Goal: Information Seeking & Learning: Learn about a topic

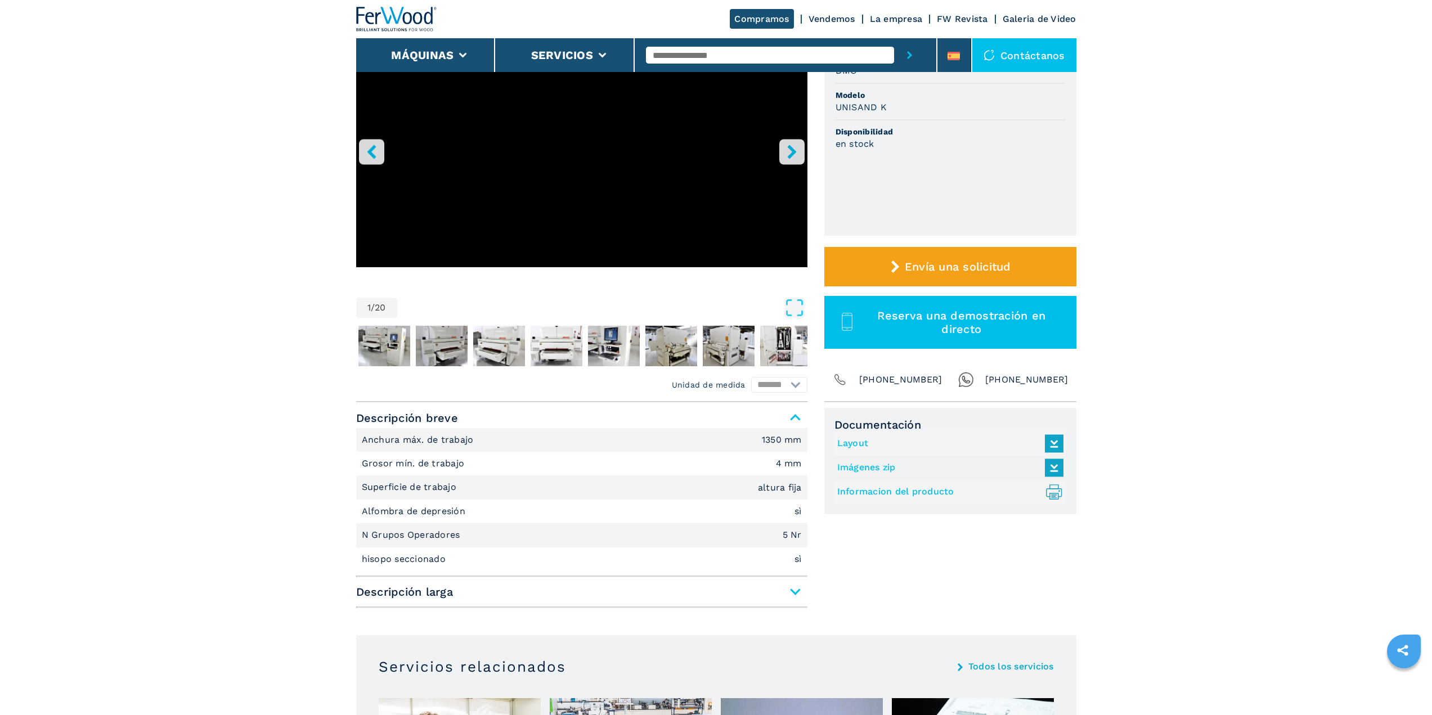
scroll to position [169, 0]
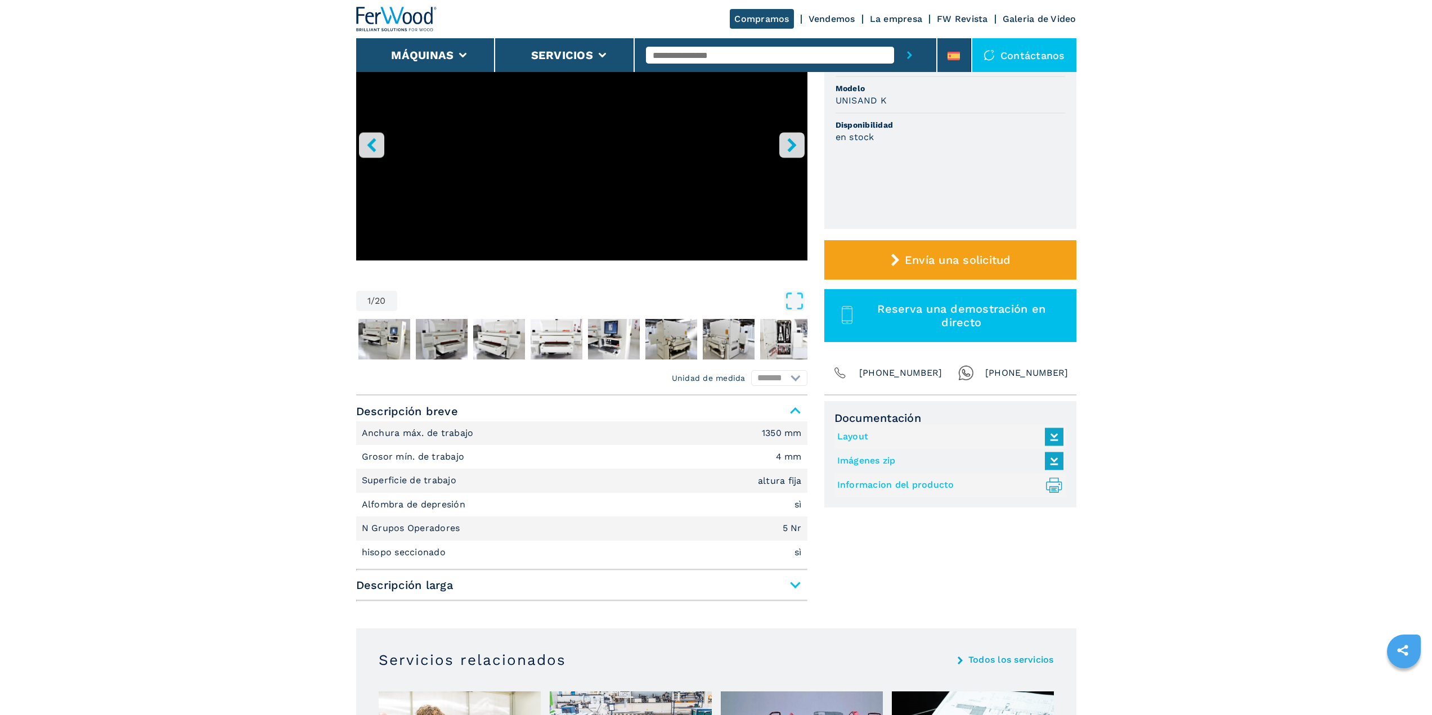
click at [423, 582] on span "Descripción larga" at bounding box center [581, 585] width 451 height 20
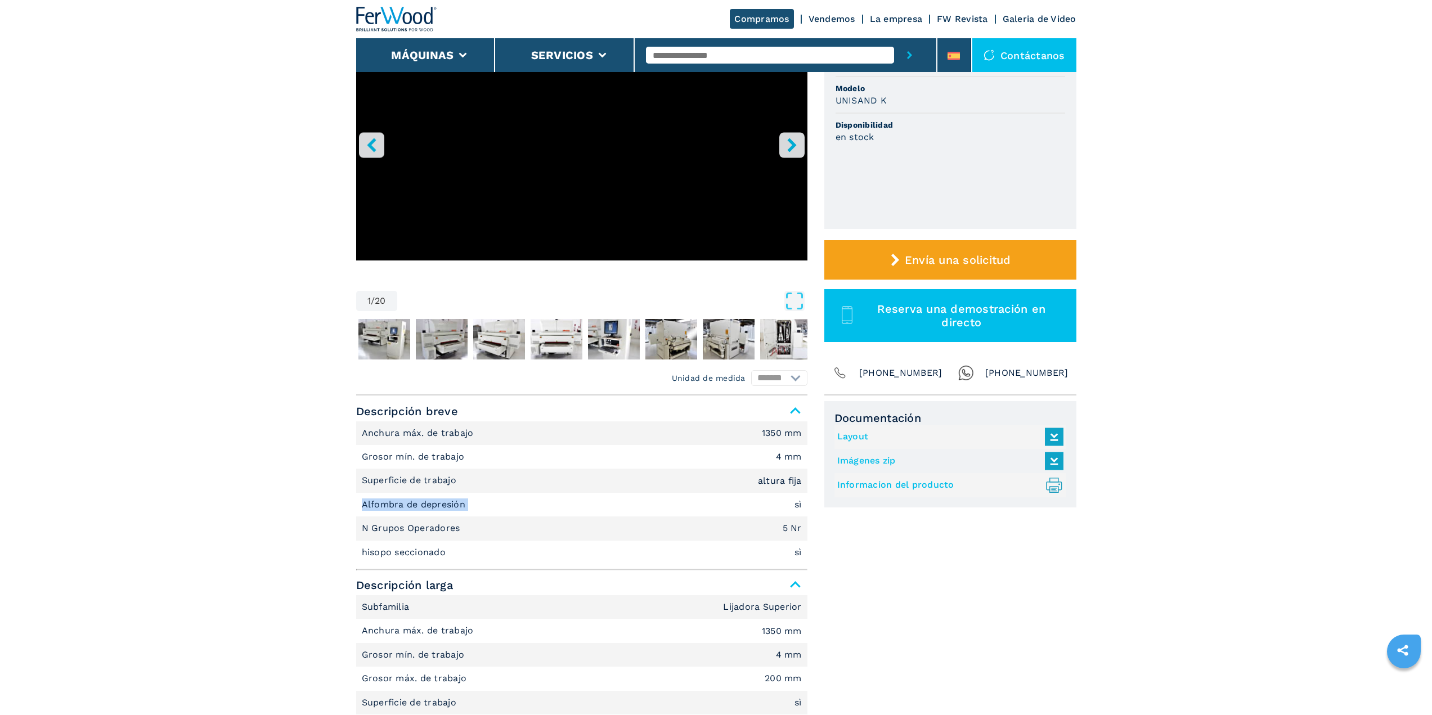
drag, startPoint x: 356, startPoint y: 500, endPoint x: 478, endPoint y: 501, distance: 121.5
click at [478, 501] on li "Alfombra de depresión sì" at bounding box center [581, 505] width 451 height 24
copy p "Alfombra de depresión"
click at [418, 549] on p "hisopo seccionado" at bounding box center [405, 552] width 87 height 12
drag, startPoint x: 358, startPoint y: 550, endPoint x: 461, endPoint y: 548, distance: 103.0
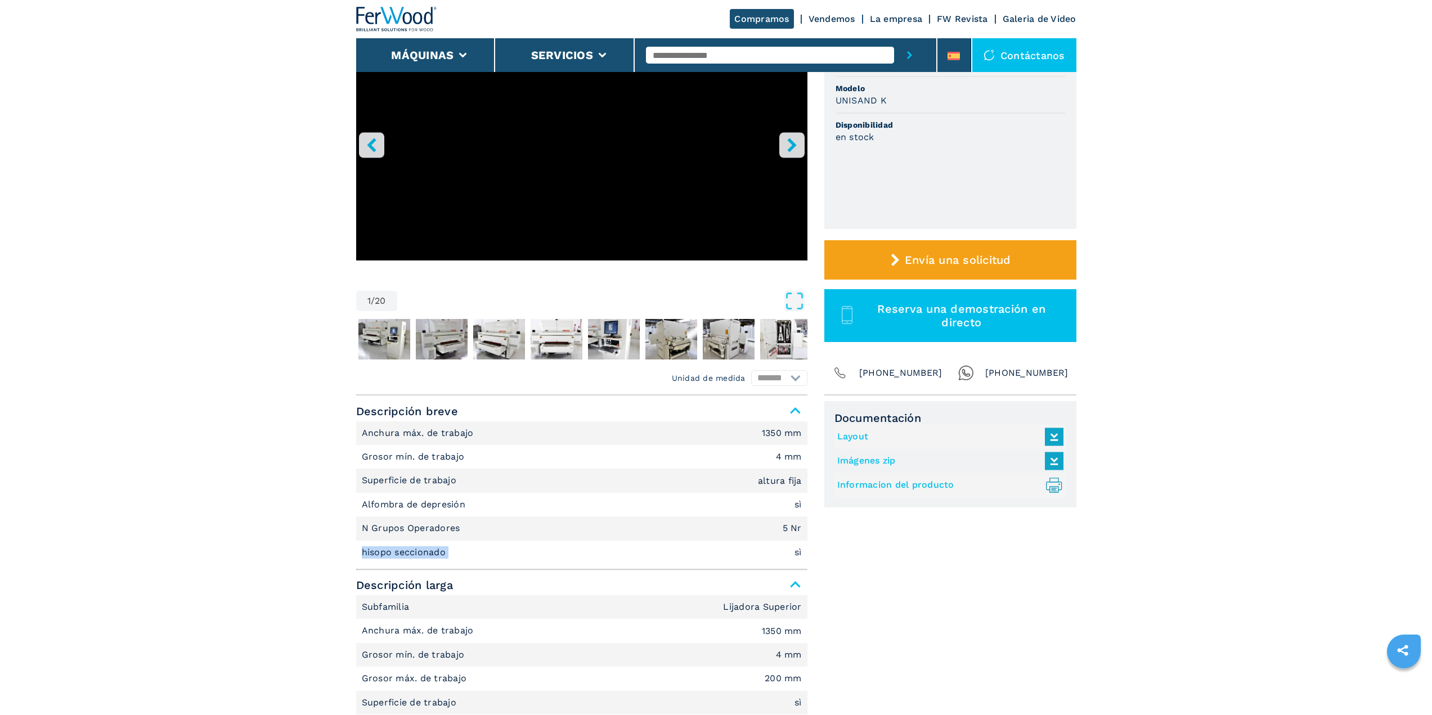
click at [461, 548] on li "hisopo seccionado sì" at bounding box center [581, 553] width 451 height 24
copy p "hisopo seccionado"
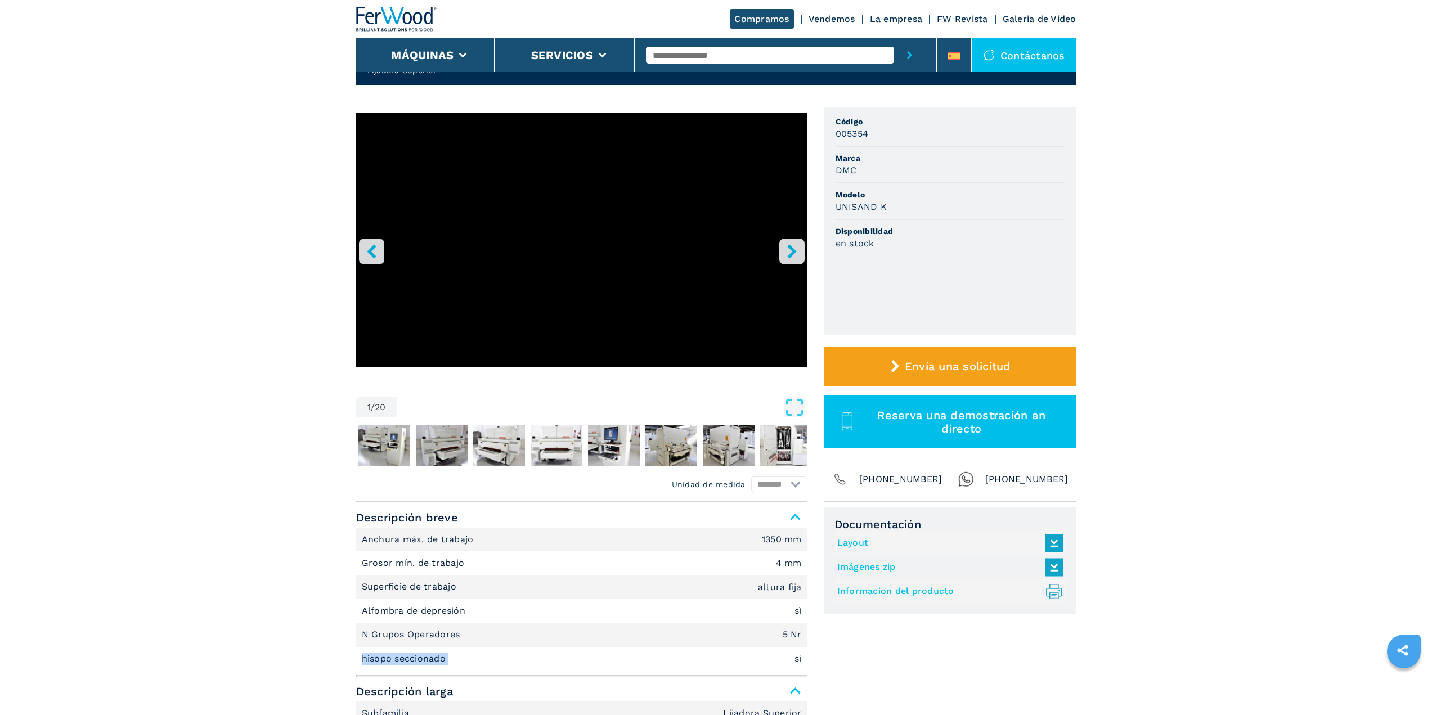
scroll to position [0, 0]
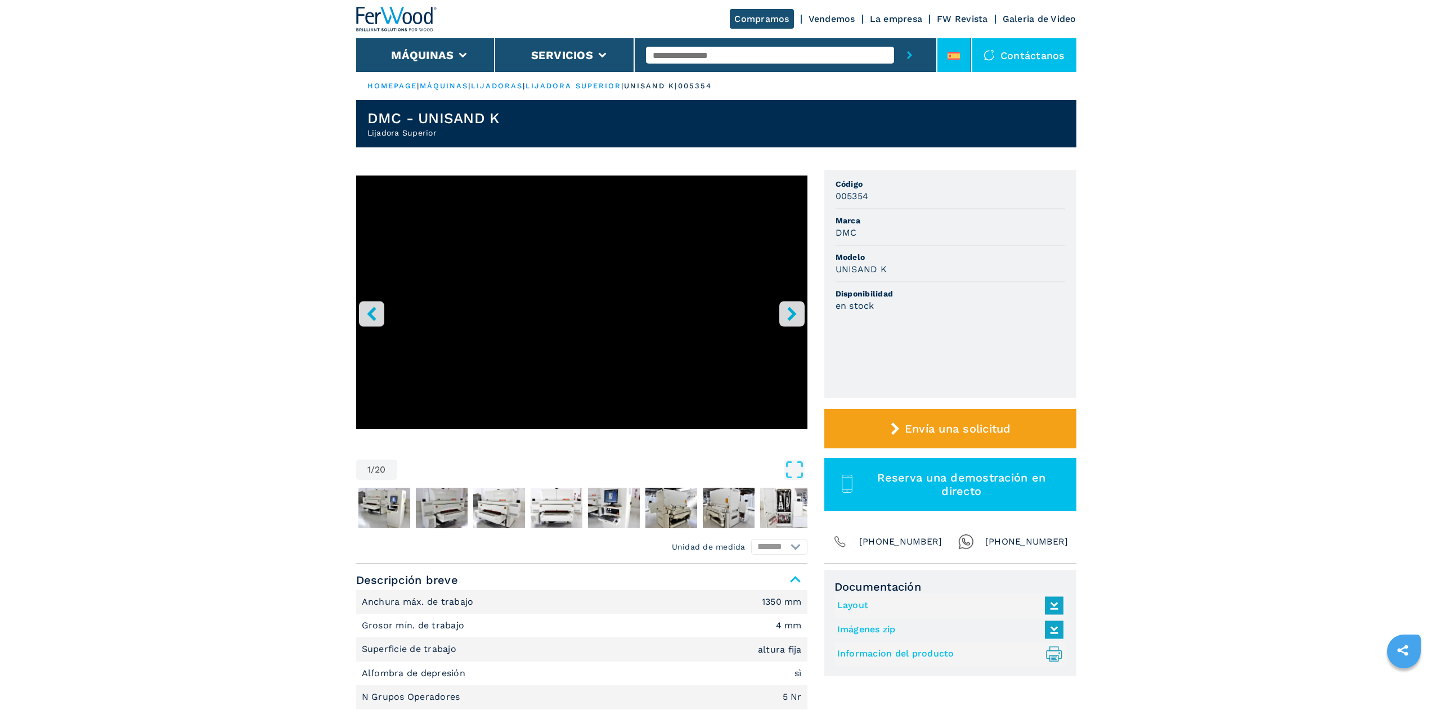
click at [947, 52] on icon at bounding box center [953, 56] width 12 height 8
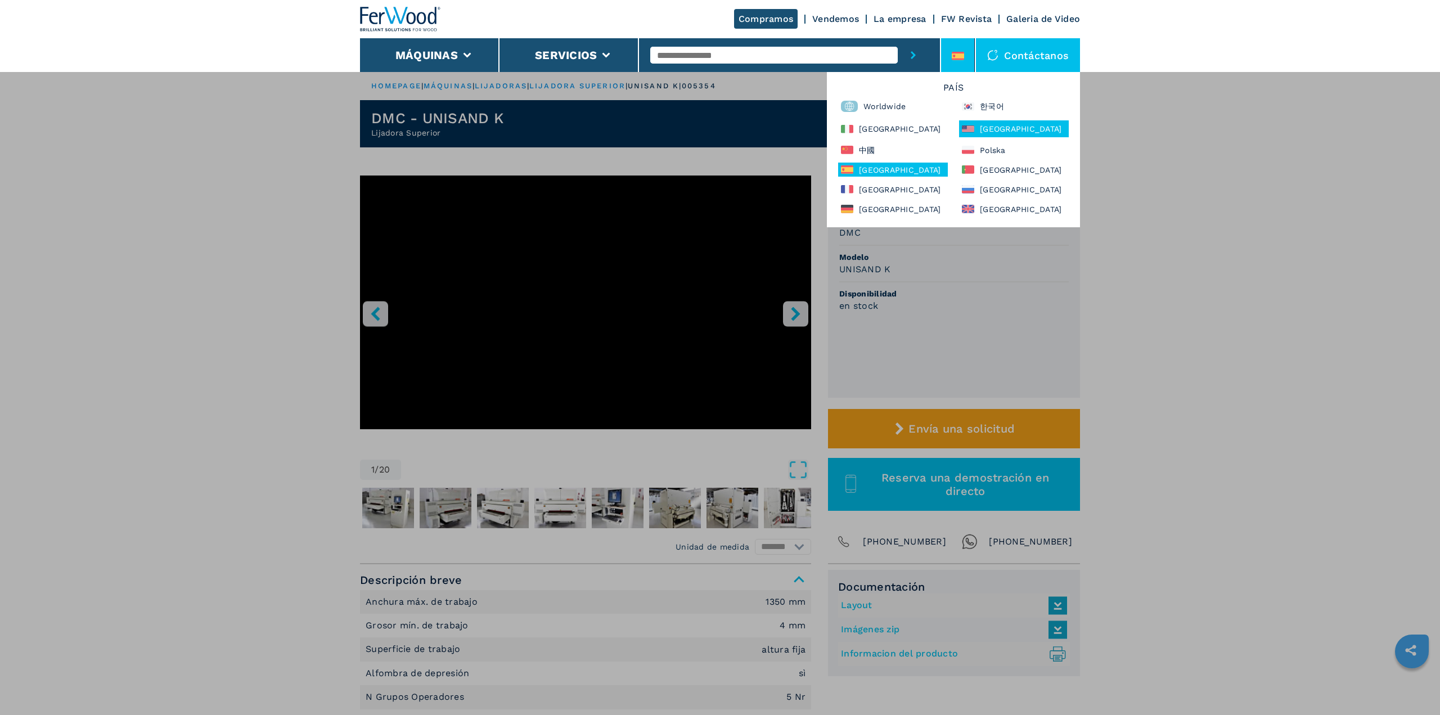
click at [983, 131] on div "North America" at bounding box center [1014, 128] width 110 height 17
click at [893, 109] on div "Worldwide" at bounding box center [893, 106] width 110 height 17
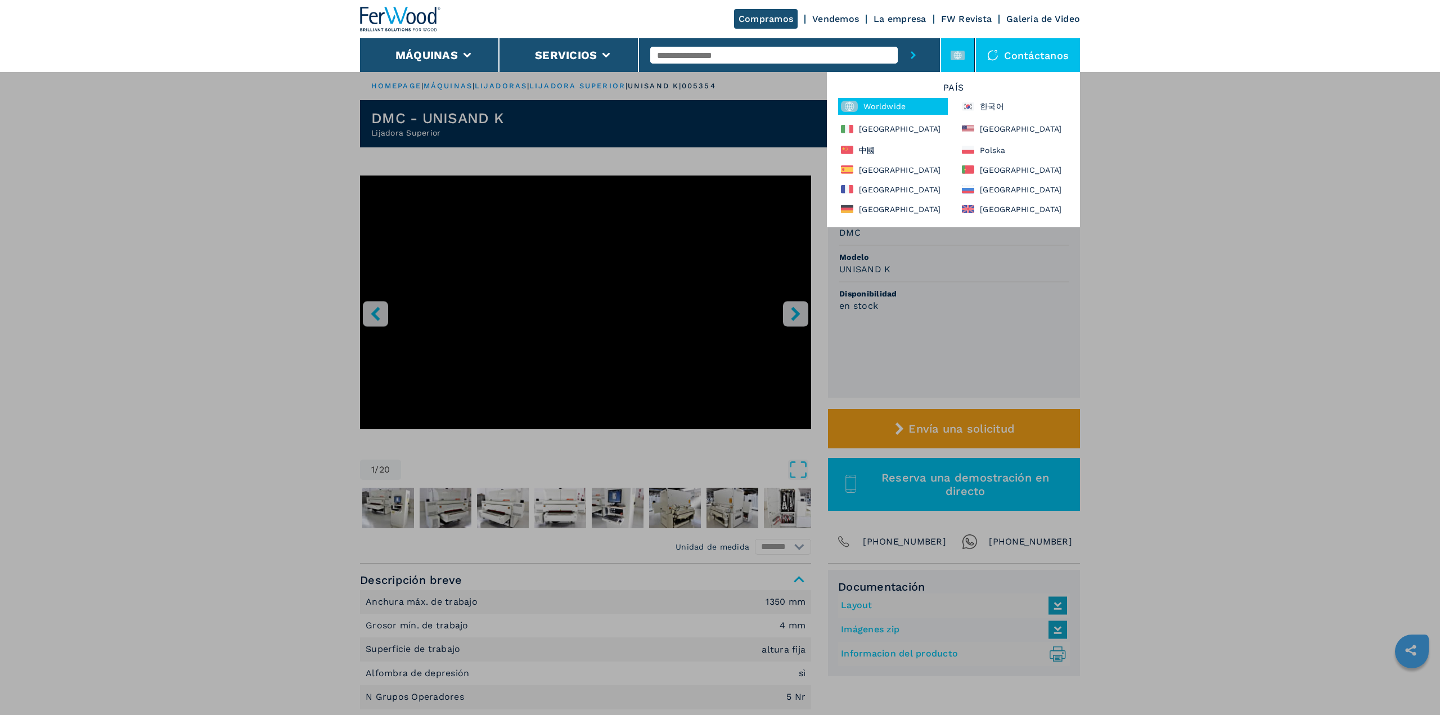
click at [152, 318] on div "Máquinas Canteadoras Escuadradoras Centro de mecanizado cnc Taladro y clavijado…" at bounding box center [720, 428] width 1440 height 715
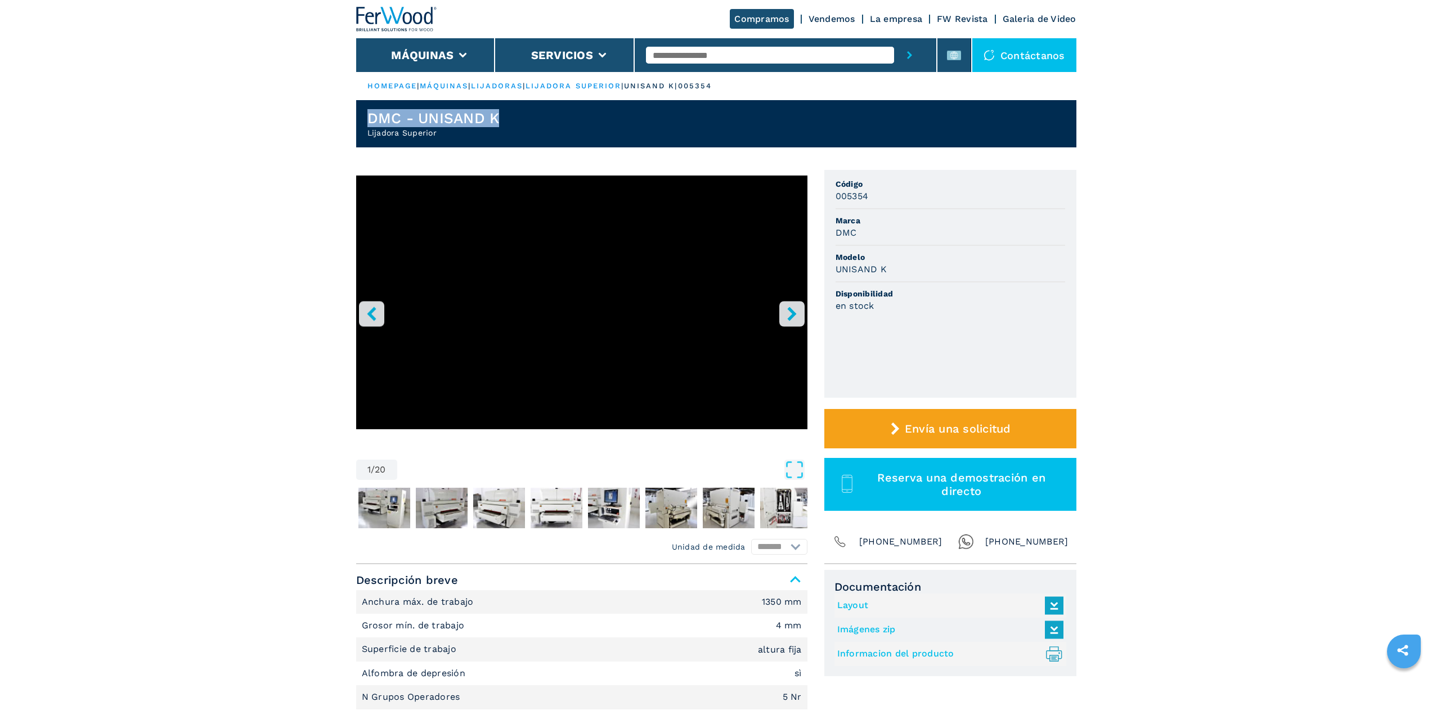
drag, startPoint x: 508, startPoint y: 111, endPoint x: 319, endPoint y: 122, distance: 189.3
copy h1 "DMC - UNISAND K"
click at [954, 44] on li at bounding box center [954, 55] width 34 height 34
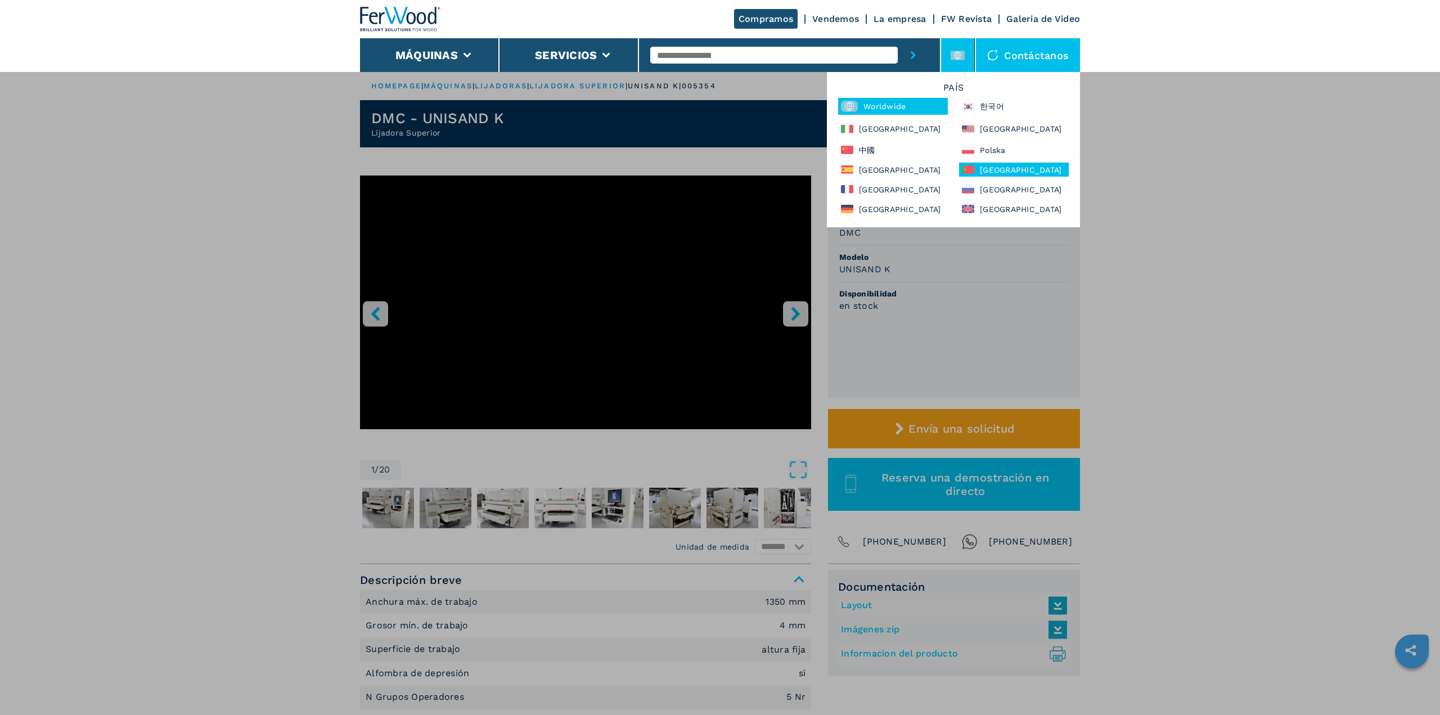
click at [972, 165] on div "Portugal" at bounding box center [1014, 170] width 110 height 14
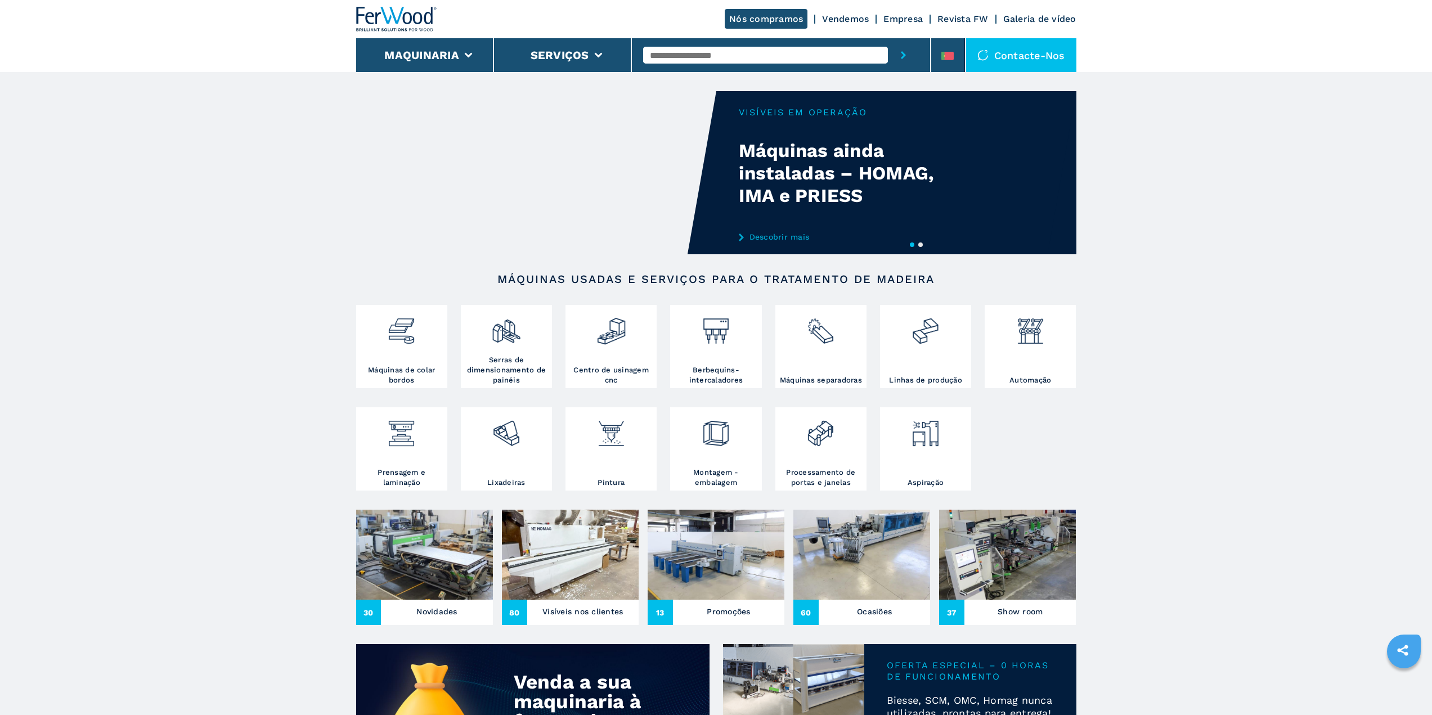
click at [711, 59] on input "text" at bounding box center [765, 55] width 245 height 17
paste input "**********"
type input "**********"
click at [888, 38] on button "submit-button" at bounding box center [903, 55] width 31 height 34
click at [909, 57] on button "submit-button" at bounding box center [903, 55] width 31 height 34
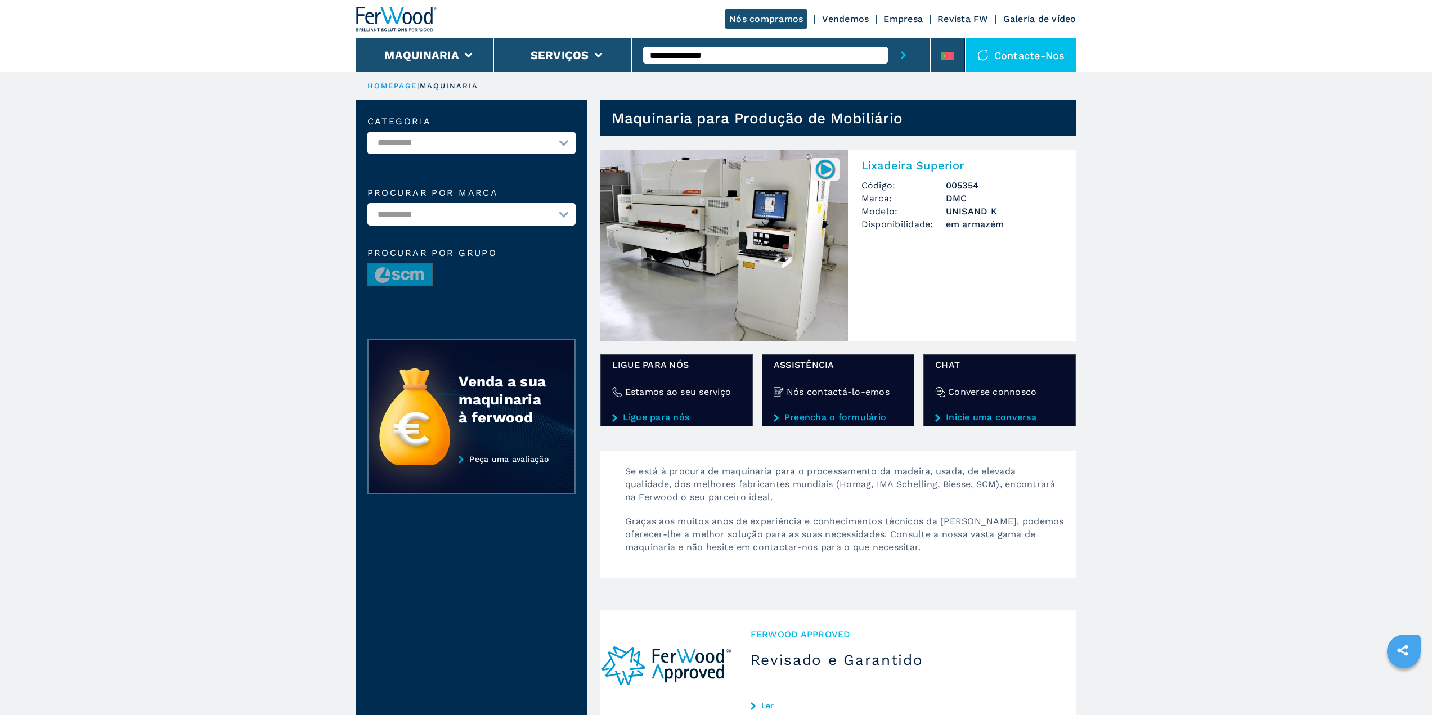
click at [897, 161] on h2 "Lixadeira Superior" at bounding box center [961, 166] width 201 height 14
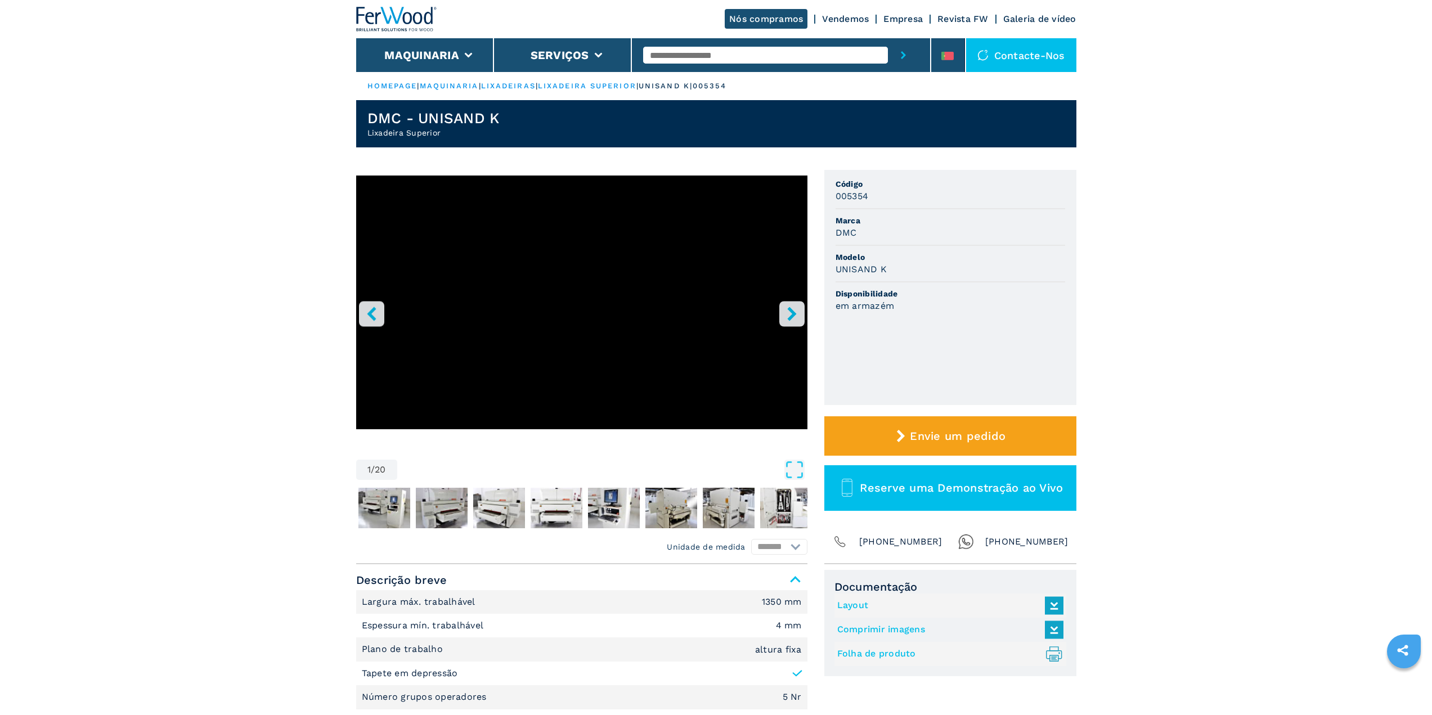
click at [853, 65] on div at bounding box center [781, 55] width 276 height 34
click at [848, 61] on input "text" at bounding box center [765, 55] width 245 height 17
click at [944, 52] on icon at bounding box center [942, 56] width 3 height 8
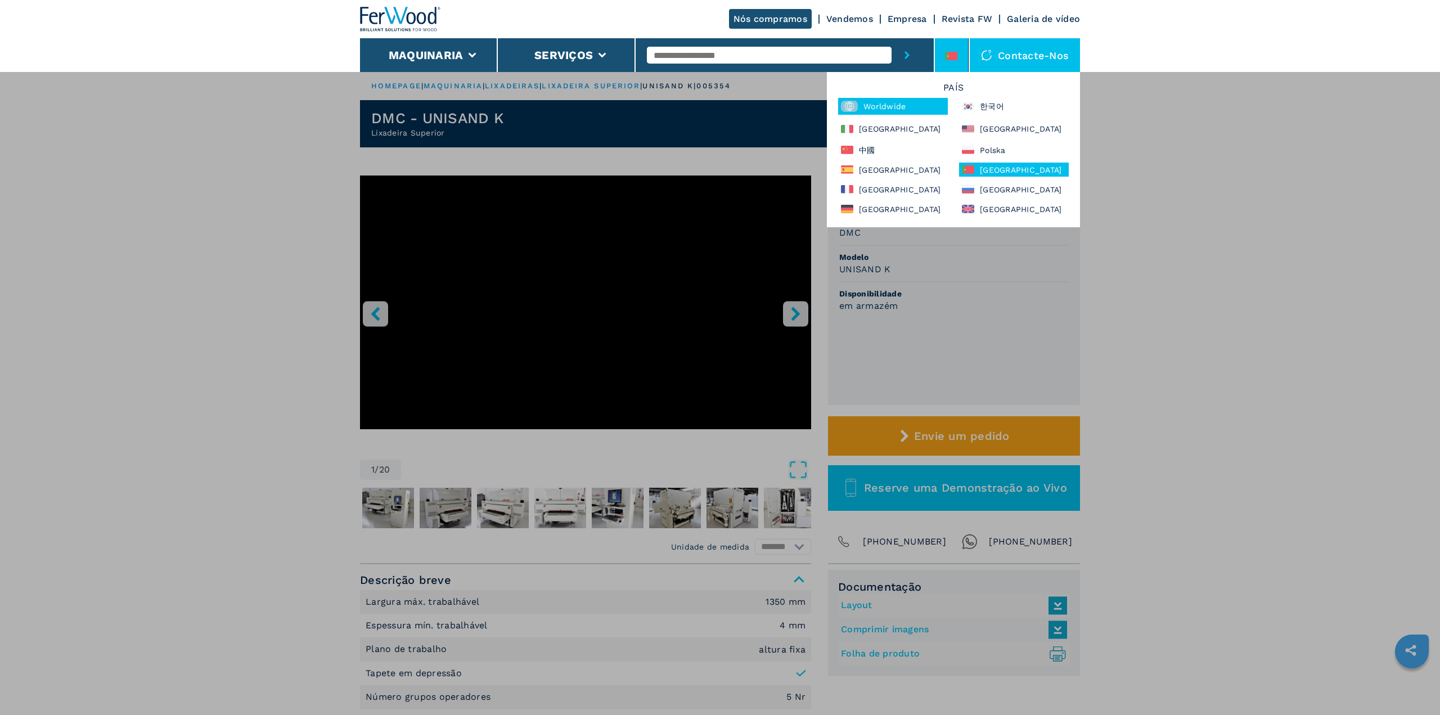
click at [891, 103] on div "Worldwide" at bounding box center [893, 106] width 110 height 17
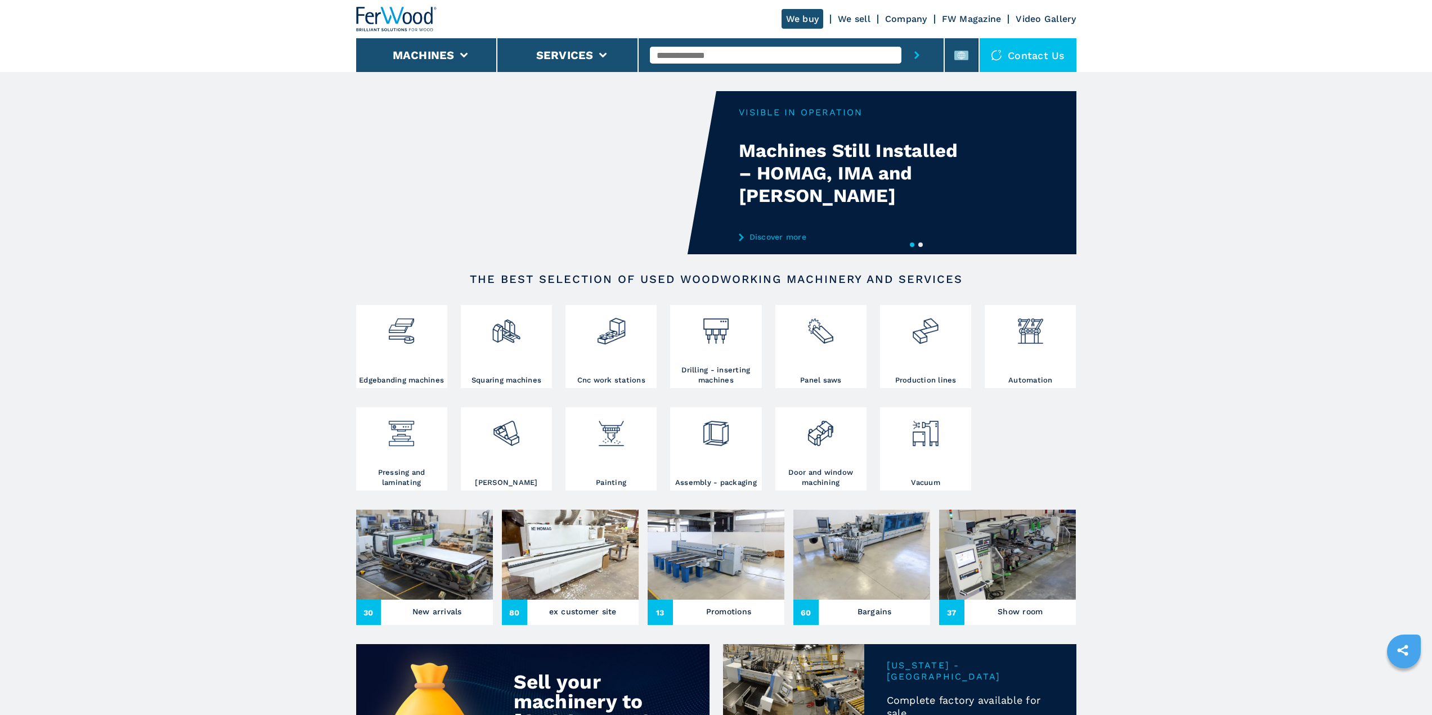
click at [770, 61] on input "text" at bounding box center [775, 55] width 251 height 17
paste input "**********"
type input "**********"
click at [901, 38] on button "submit-button" at bounding box center [916, 55] width 31 height 34
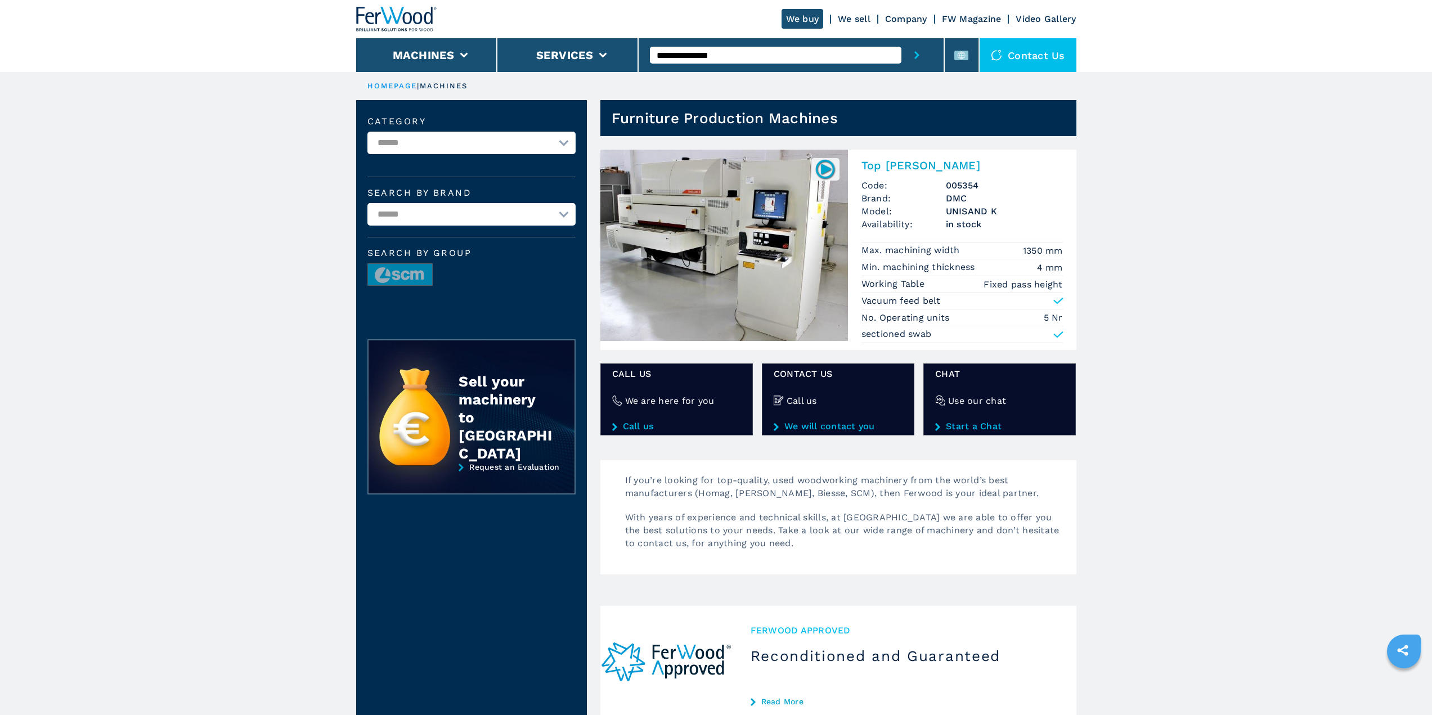
click at [896, 167] on h2 "Top [PERSON_NAME]" at bounding box center [961, 166] width 201 height 14
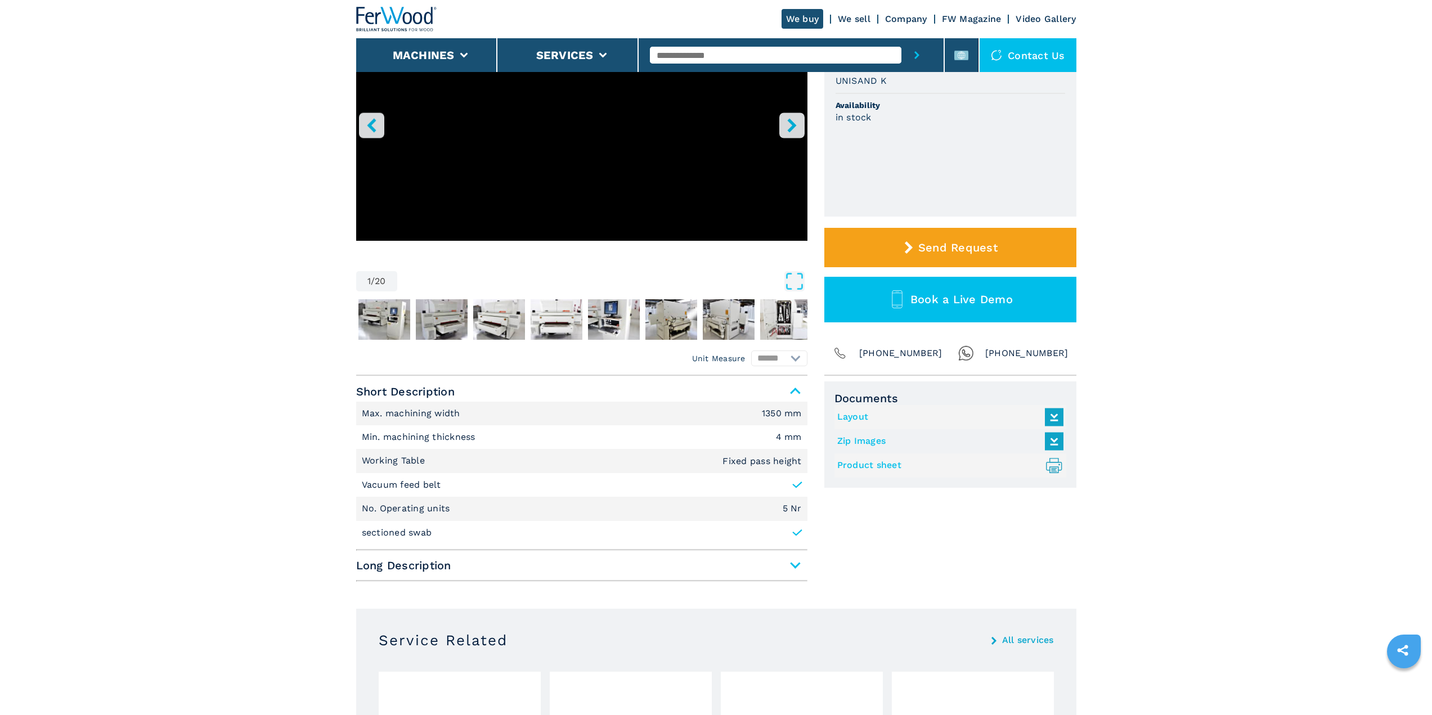
scroll to position [281, 0]
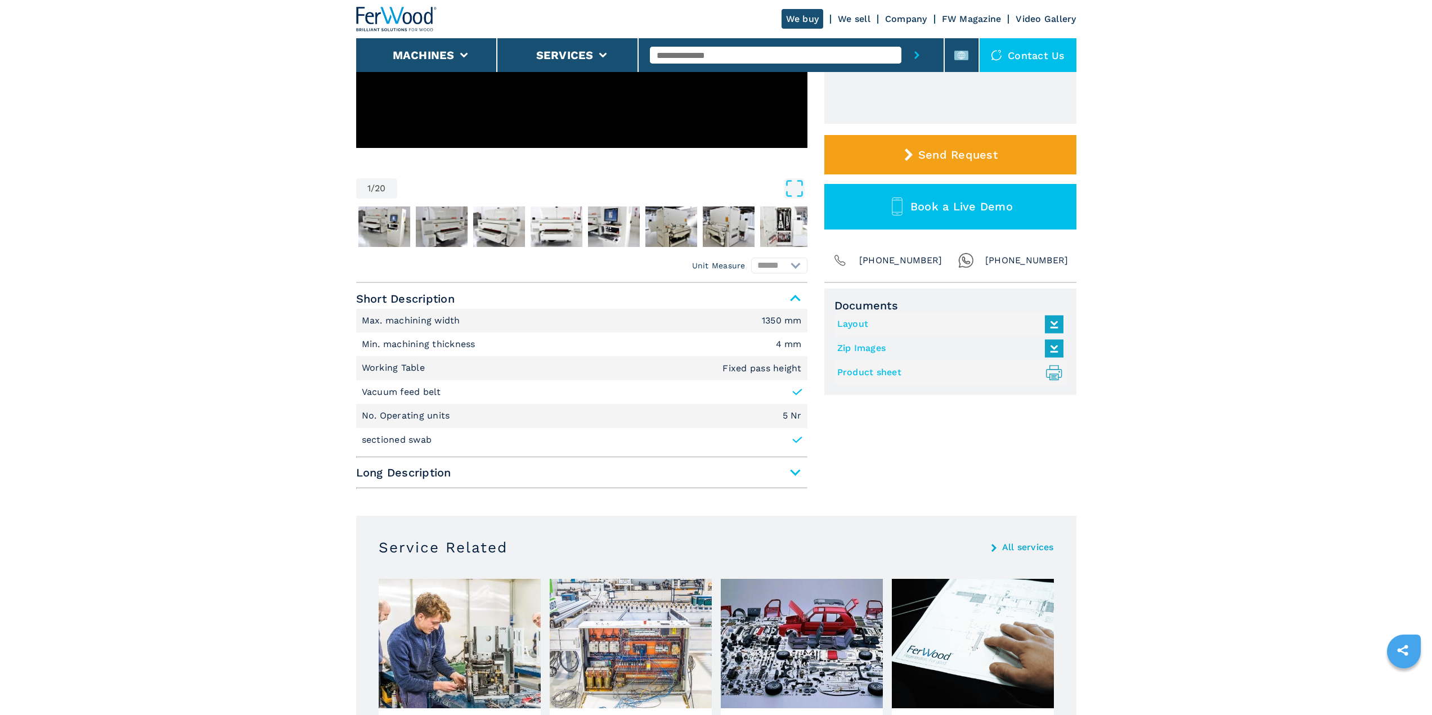
click at [441, 480] on span "Long Description" at bounding box center [581, 472] width 451 height 20
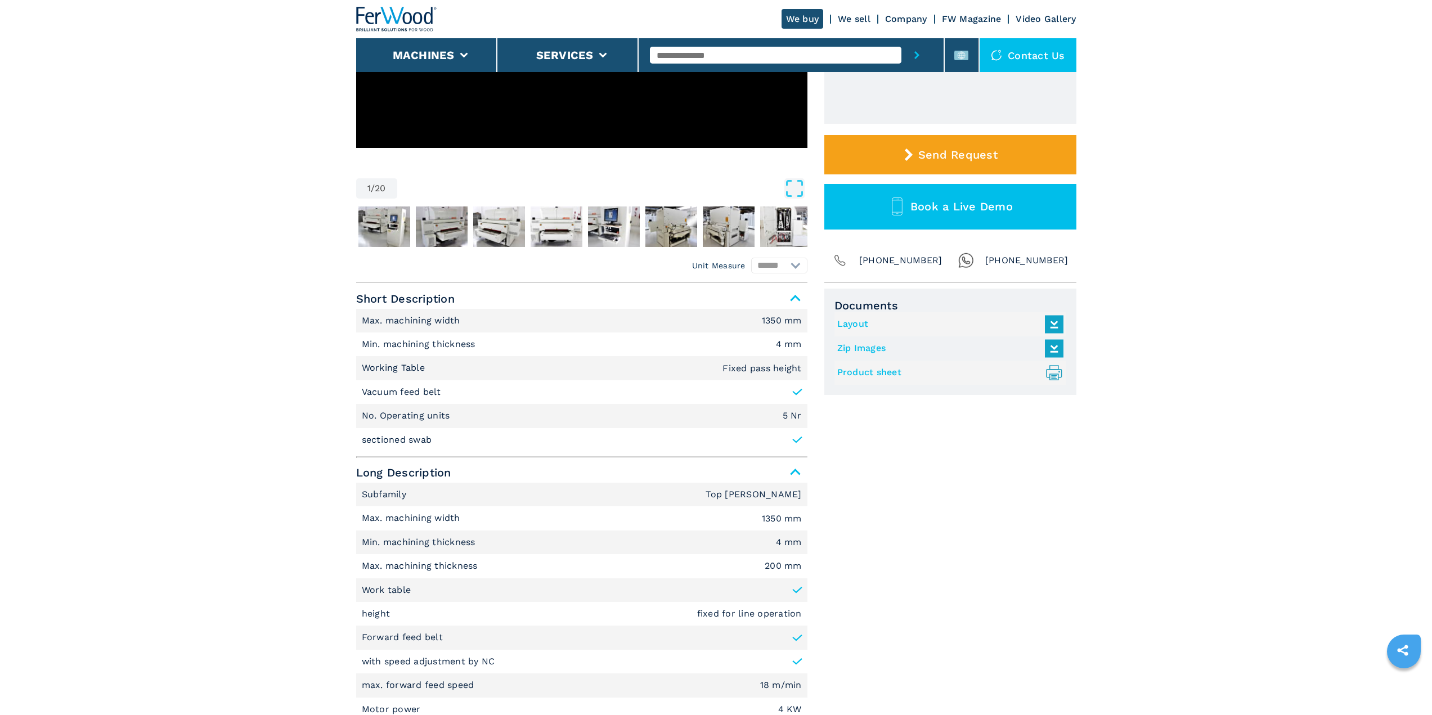
click at [415, 437] on p "sectioned swab" at bounding box center [397, 440] width 70 height 12
click at [416, 437] on p "sectioned swab" at bounding box center [397, 440] width 70 height 12
copy p "swab"
drag, startPoint x: 357, startPoint y: 443, endPoint x: 451, endPoint y: 444, distance: 94.5
click at [451, 444] on li "sectioned swab" at bounding box center [581, 440] width 451 height 24
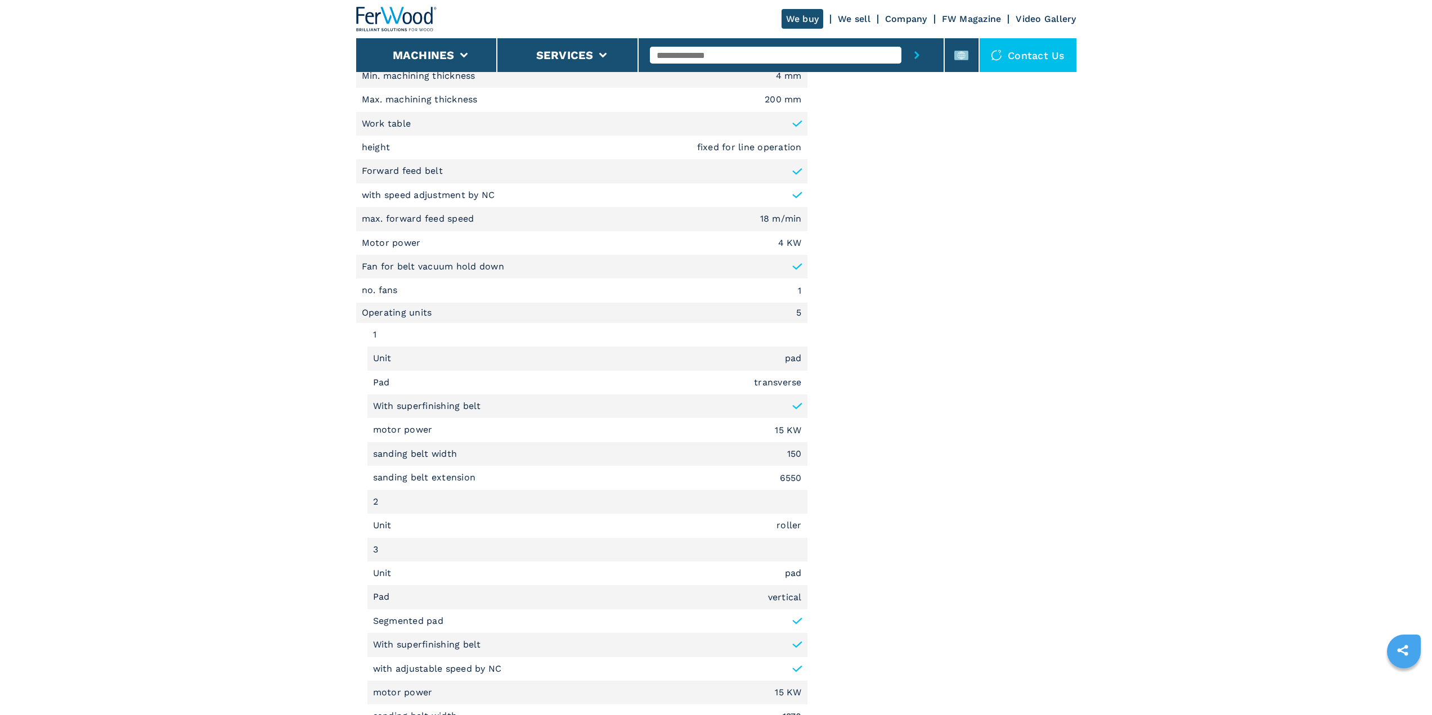
scroll to position [619, 0]
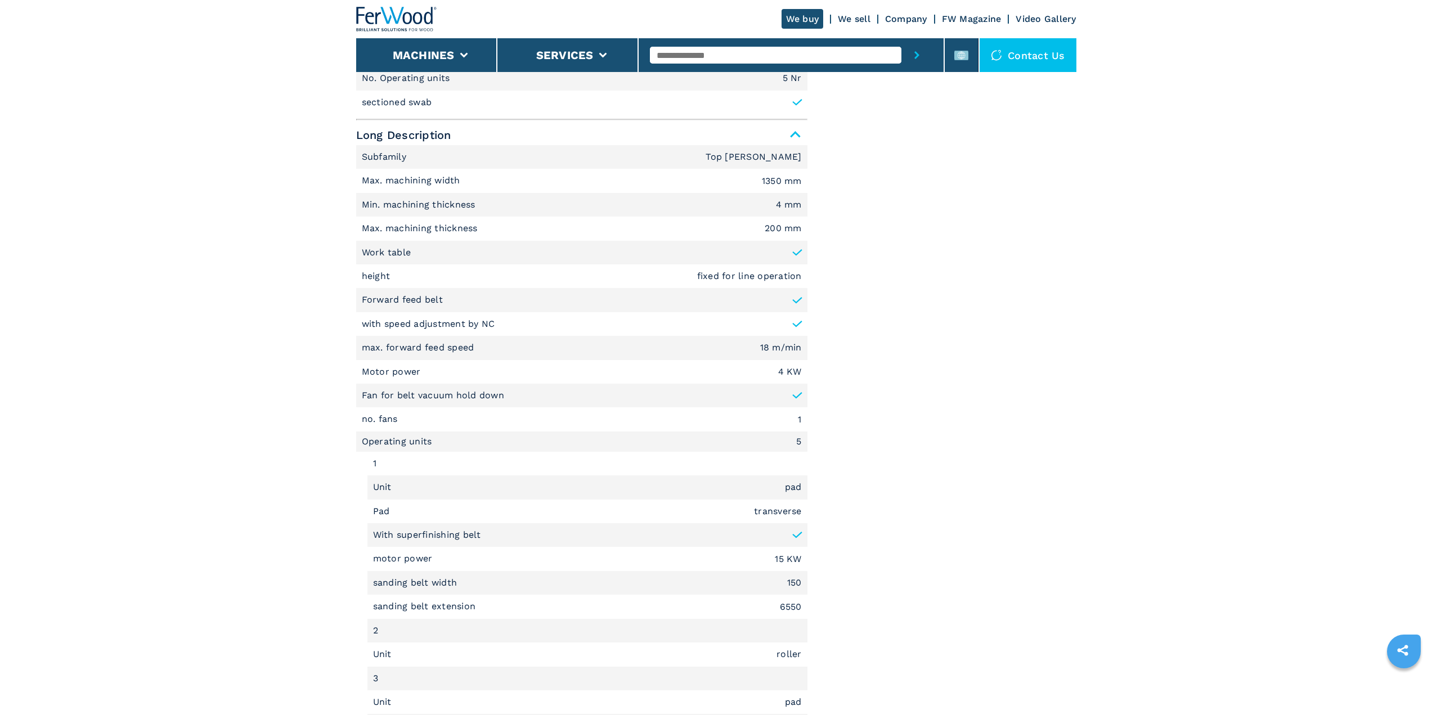
click at [793, 491] on em "pad" at bounding box center [793, 487] width 17 height 9
copy em "pad"
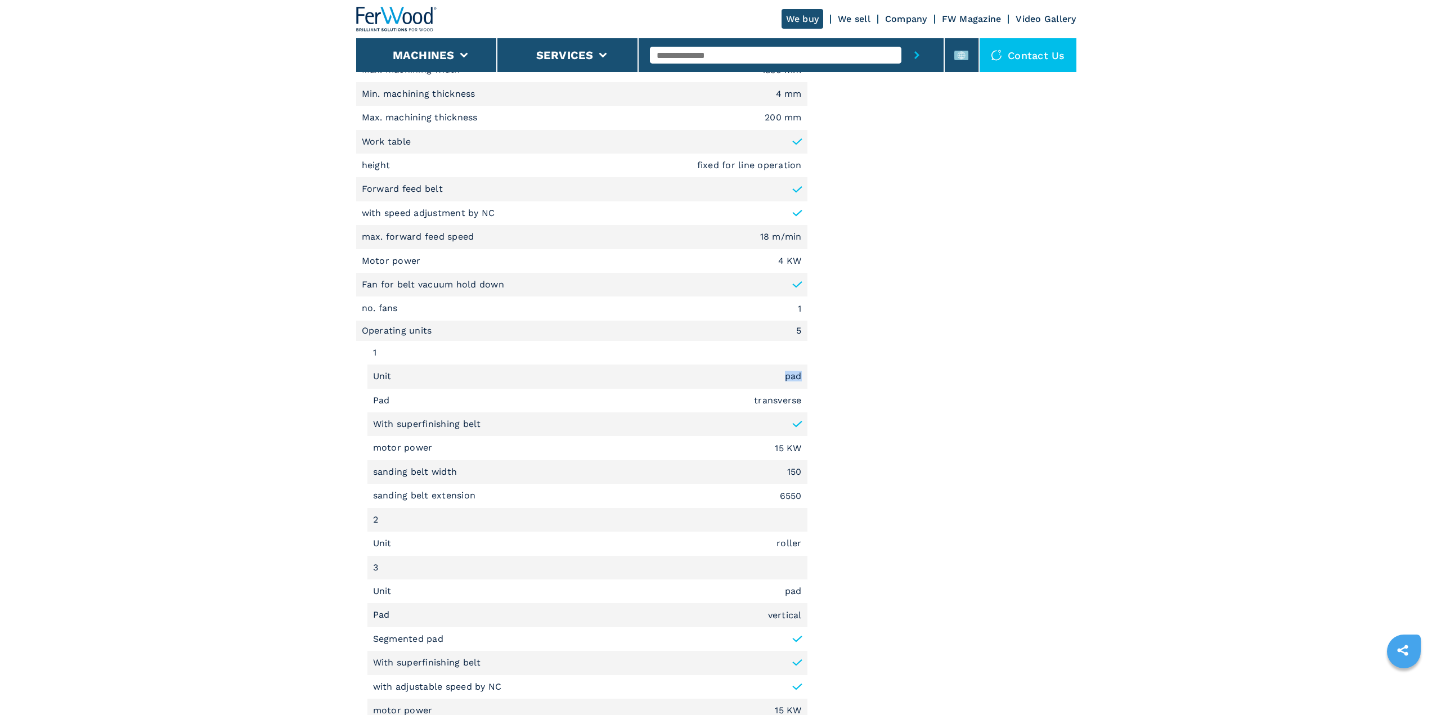
scroll to position [731, 0]
click at [669, 436] on li "motor power 15 KW" at bounding box center [587, 446] width 440 height 24
click at [731, 402] on li "Pad transverse" at bounding box center [587, 399] width 440 height 24
click at [569, 496] on li "sanding belt extension 6550" at bounding box center [587, 494] width 440 height 24
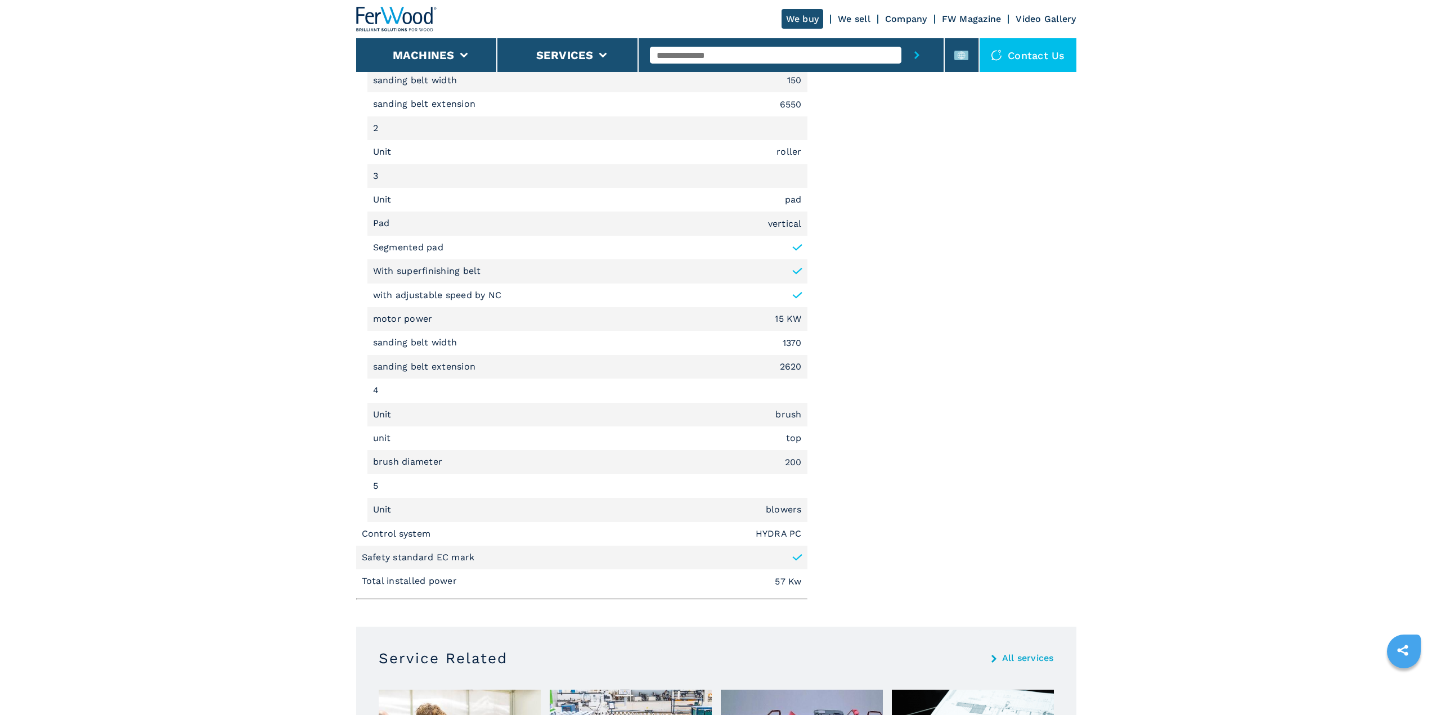
scroll to position [1125, 0]
